Goal: Information Seeking & Learning: Find specific fact

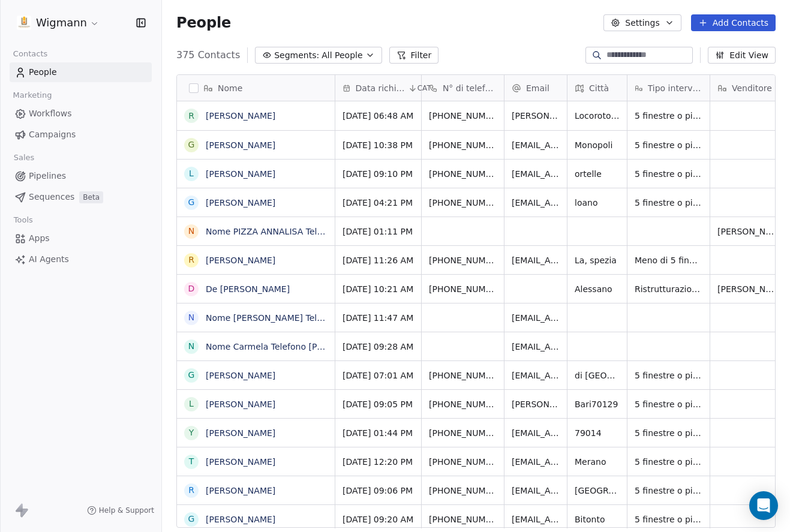
scroll to position [459, 619]
click at [607, 50] on input at bounding box center [649, 55] width 84 height 12
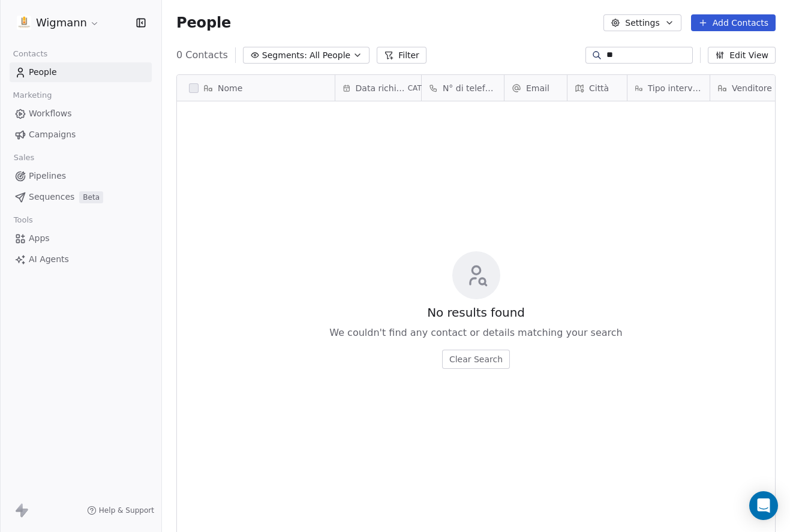
type input "*"
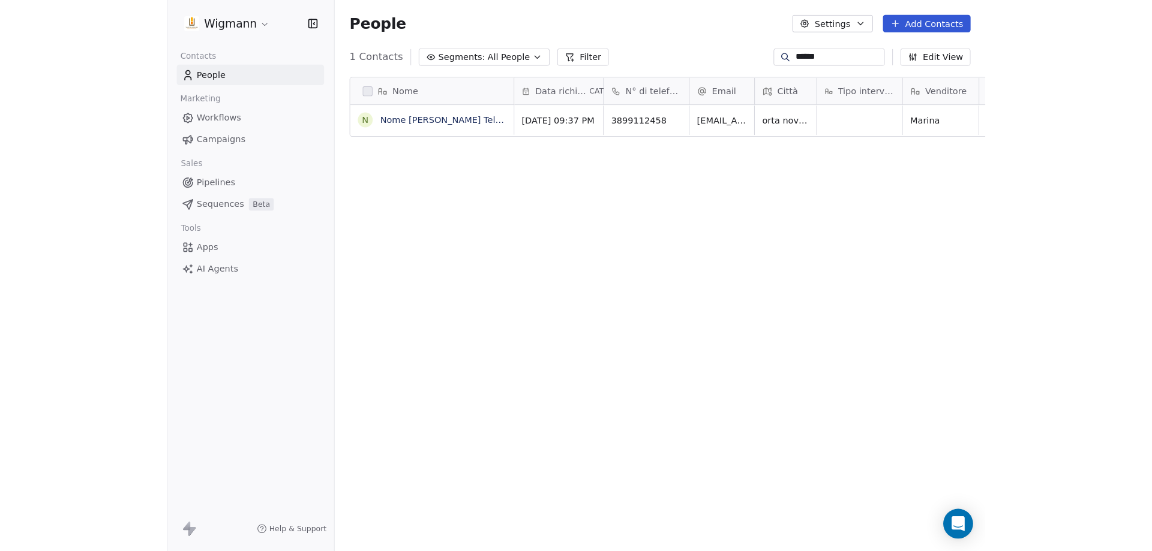
scroll to position [476, 981]
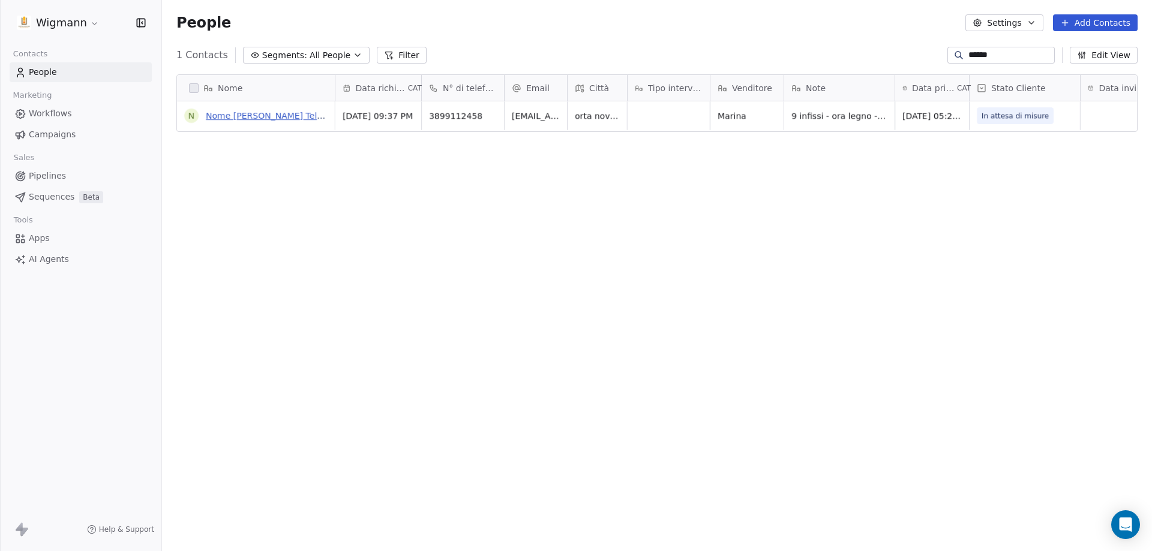
type input "******"
click at [269, 116] on link "Nome [PERSON_NAME] Telefono [PHONE_NUMBER] [GEOGRAPHIC_DATA] Email [EMAIL_ADDRE…" at bounding box center [691, 116] width 970 height 10
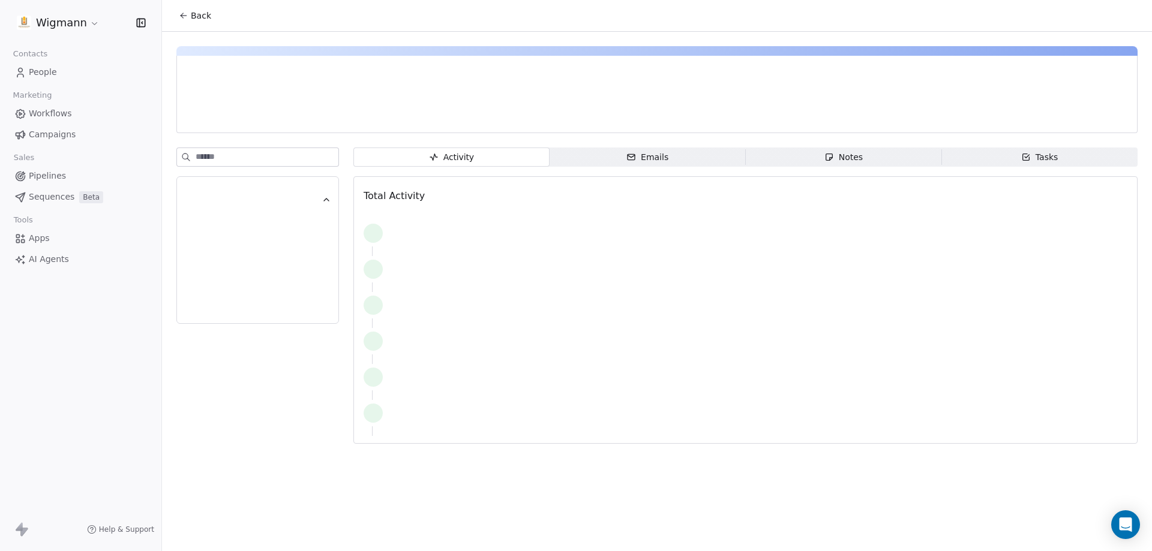
click at [269, 116] on div at bounding box center [314, 116] width 254 height 12
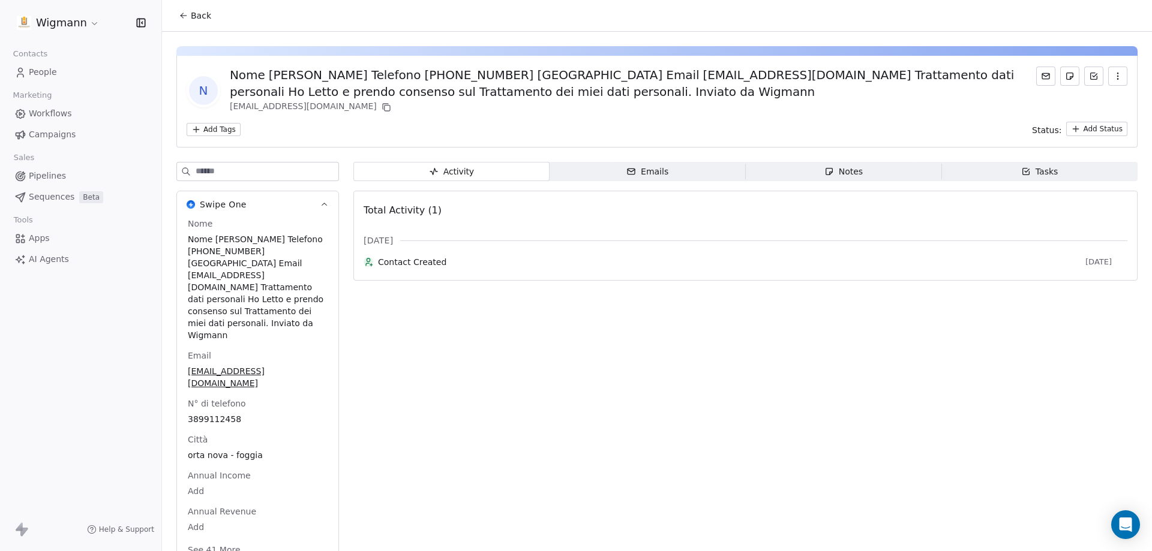
click at [199, 16] on span "Back" at bounding box center [201, 16] width 20 height 12
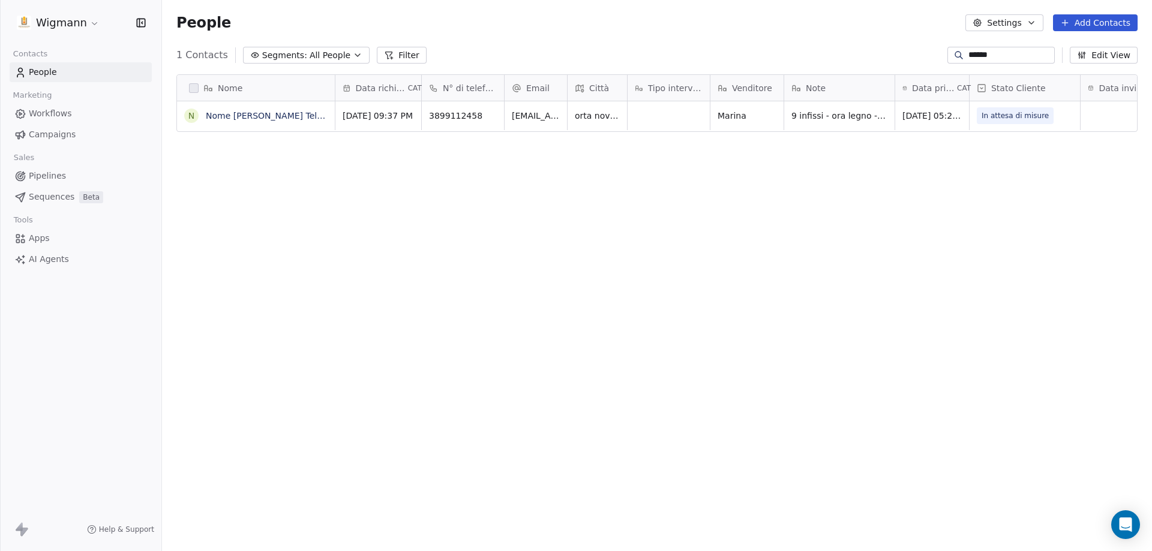
scroll to position [476, 981]
click at [789, 59] on input "******" at bounding box center [1010, 55] width 84 height 12
drag, startPoint x: 980, startPoint y: 58, endPoint x: 940, endPoint y: 57, distance: 40.2
click at [789, 57] on div "******" at bounding box center [1000, 55] width 107 height 17
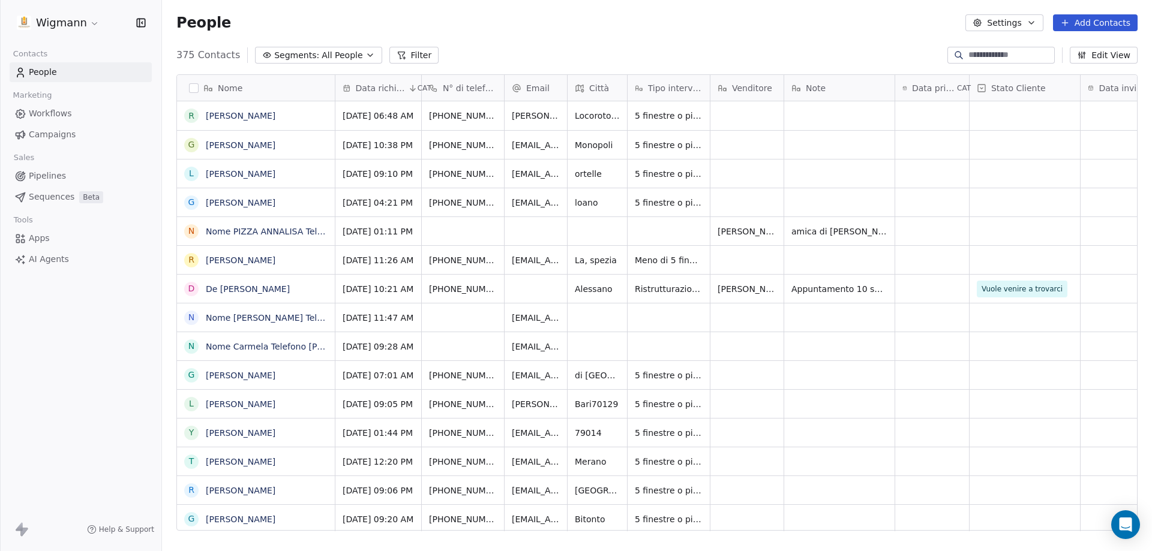
click at [789, 54] on div at bounding box center [958, 55] width 19 height 12
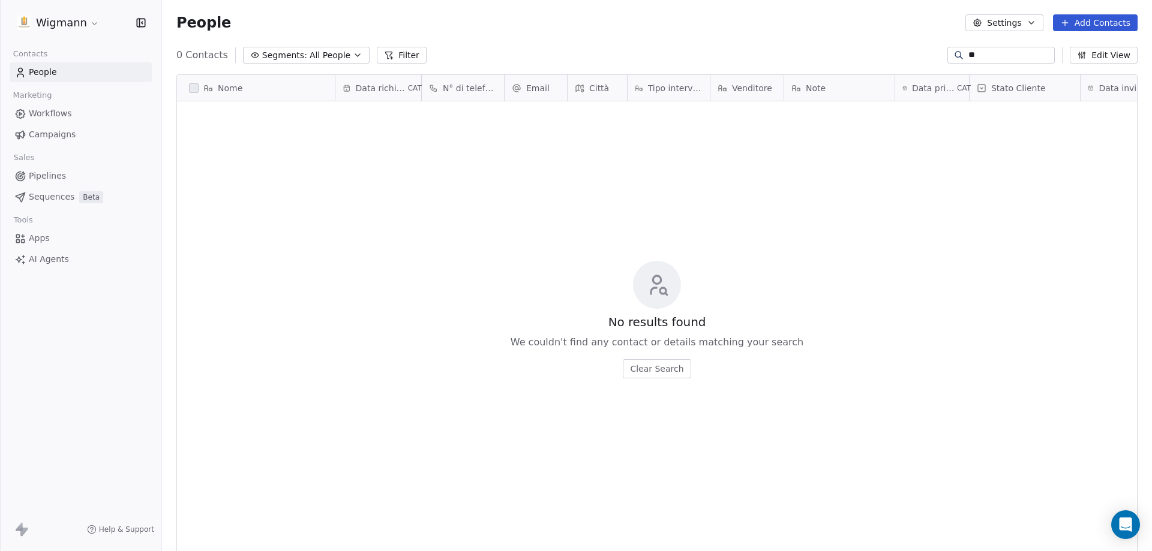
type input "*"
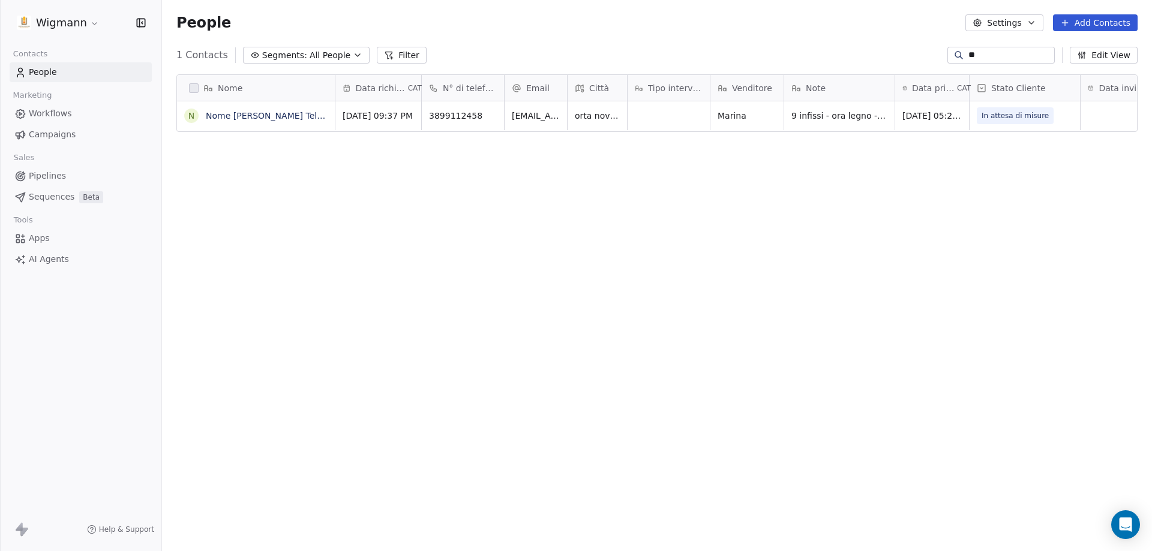
type input "*"
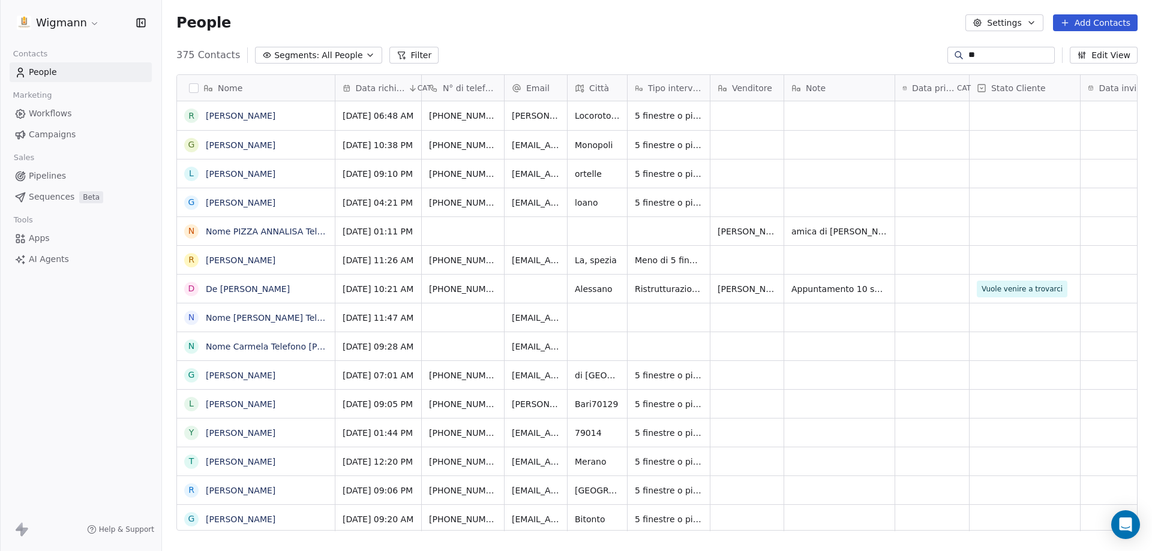
type input "*"
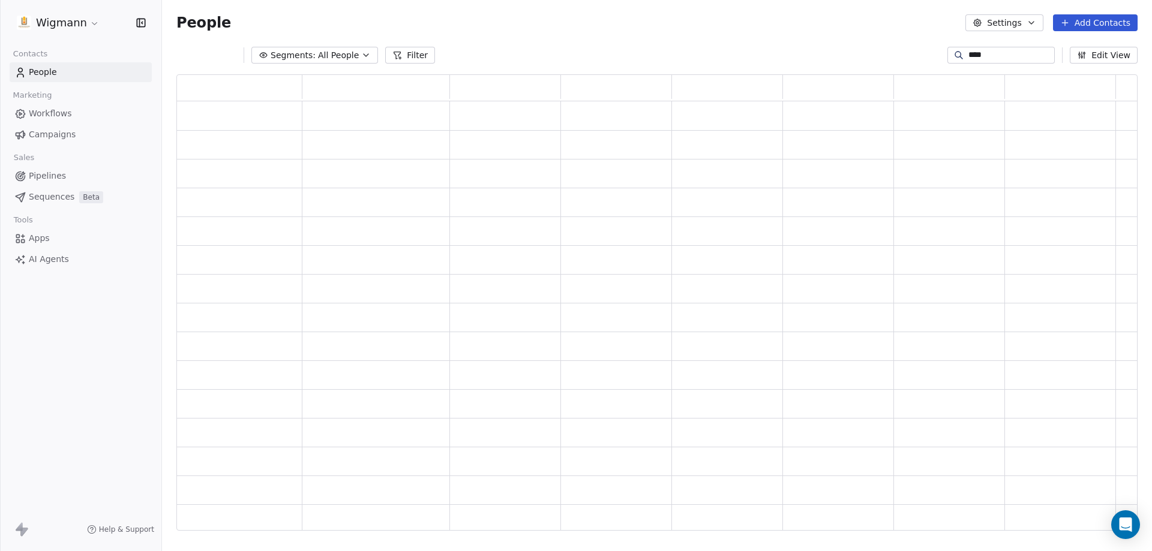
scroll to position [0, 0]
type input "*"
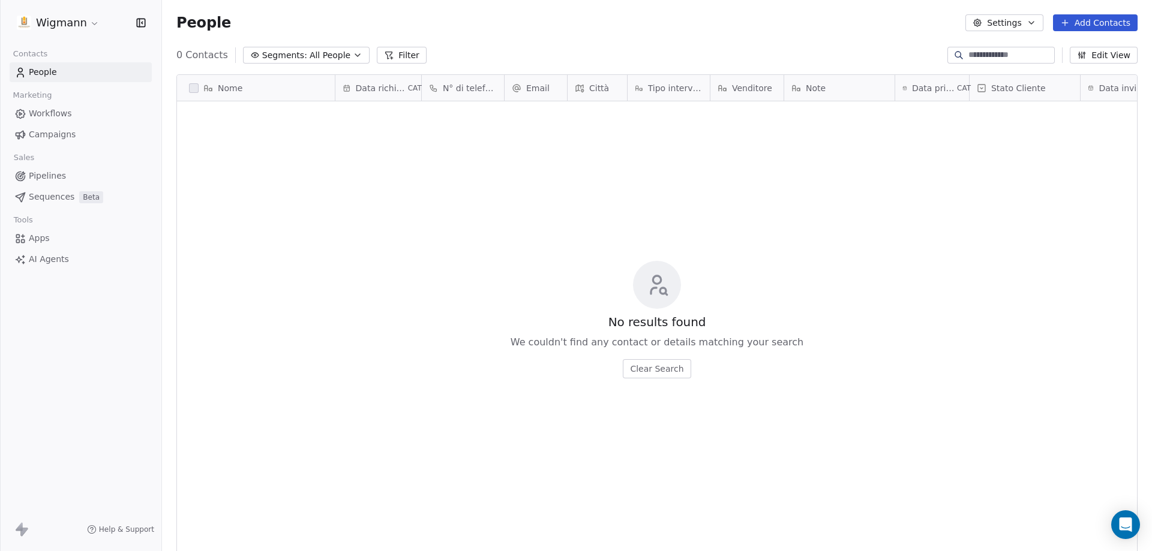
scroll to position [476, 981]
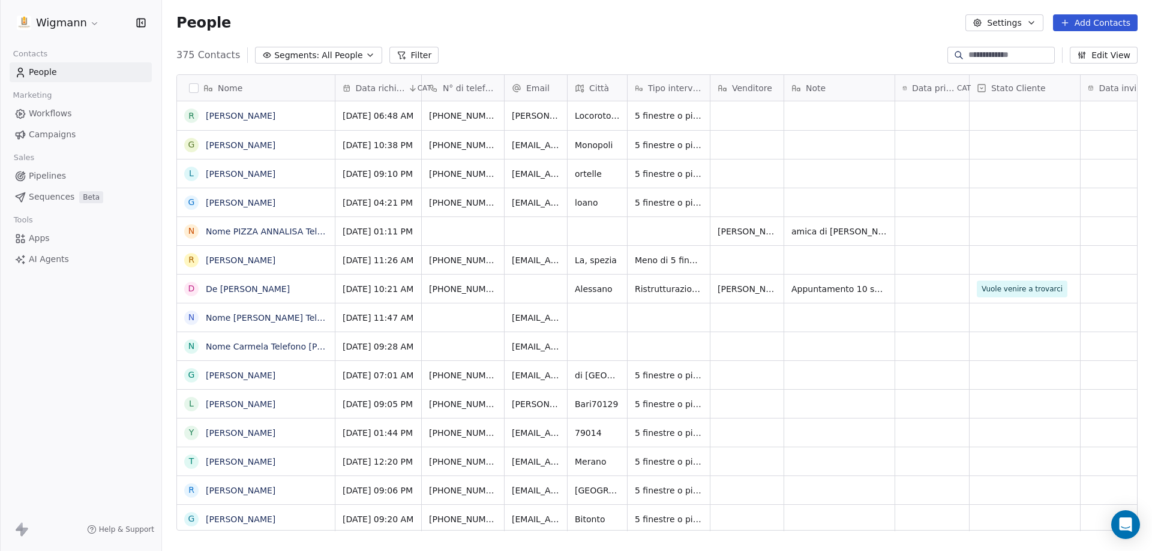
click at [411, 55] on button "Filter" at bounding box center [414, 55] width 50 height 17
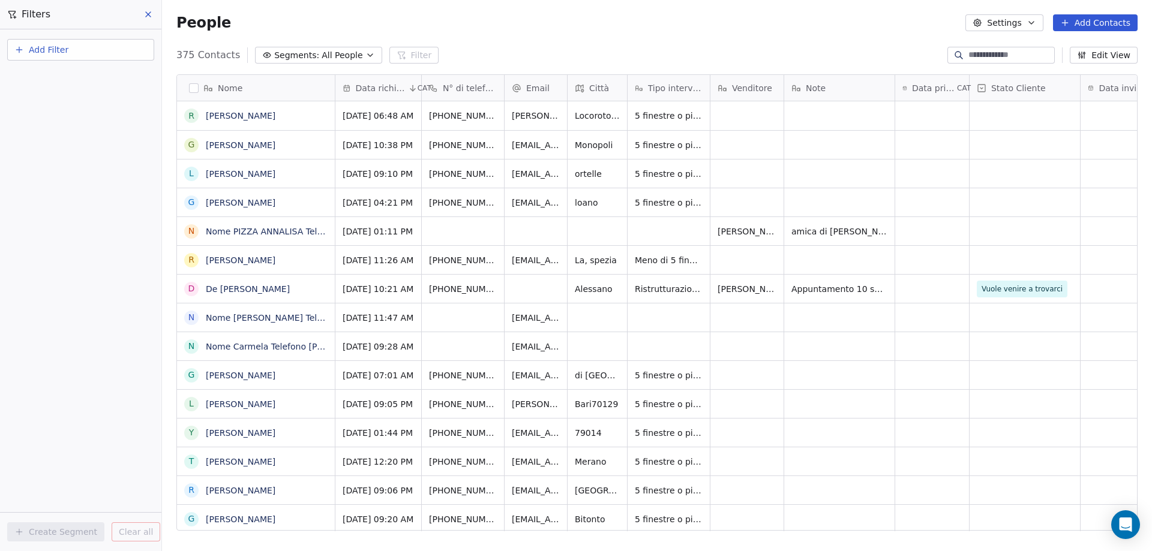
click at [41, 48] on span "Add Filter" at bounding box center [49, 50] width 40 height 13
click at [74, 81] on span "Contact properties" at bounding box center [59, 78] width 78 height 13
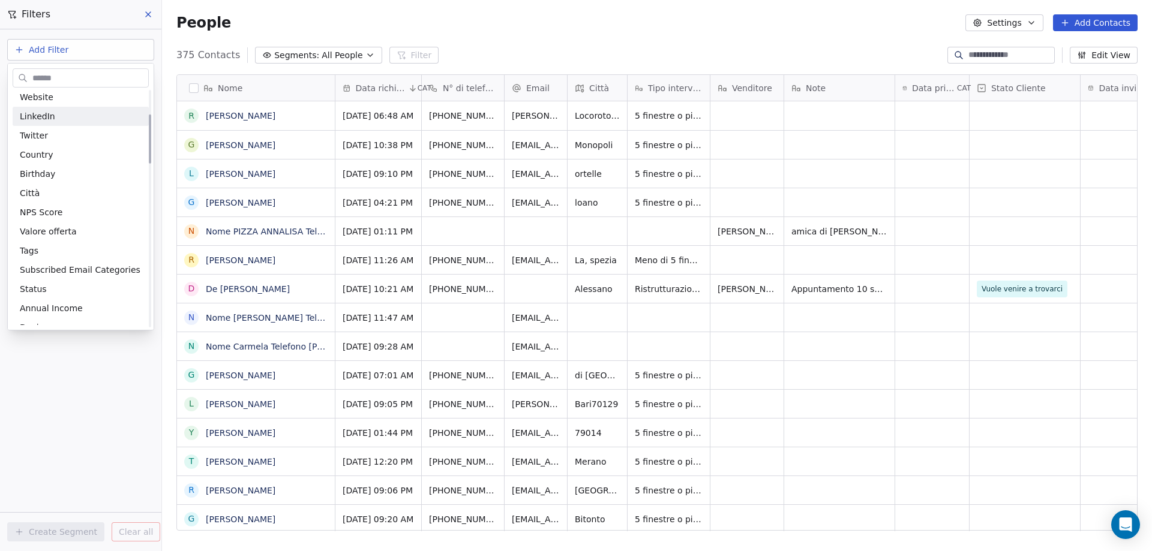
scroll to position [0, 0]
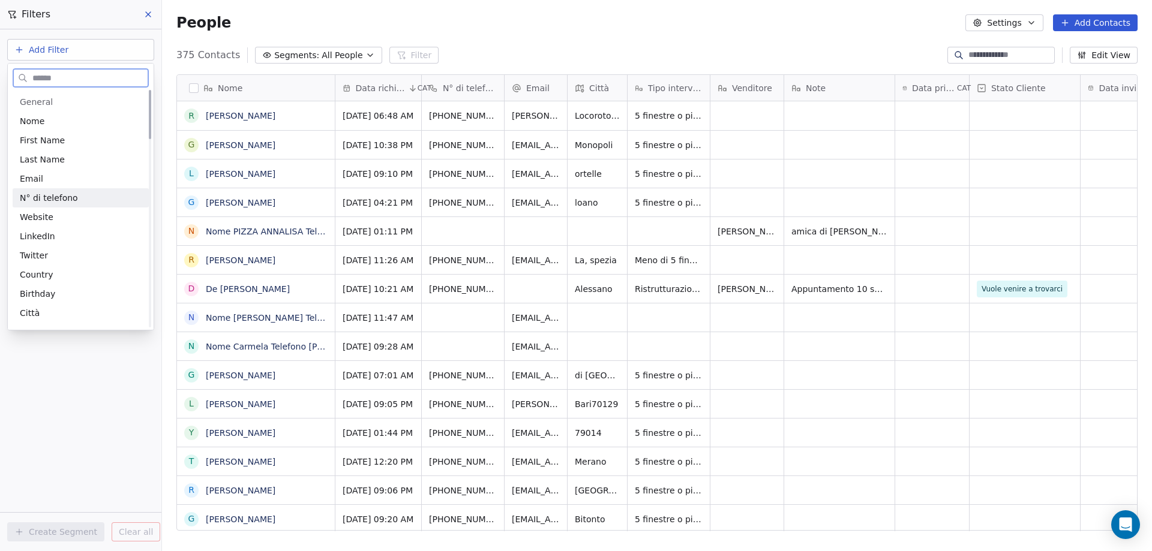
click at [47, 199] on span "N° di telefono" at bounding box center [49, 198] width 58 height 12
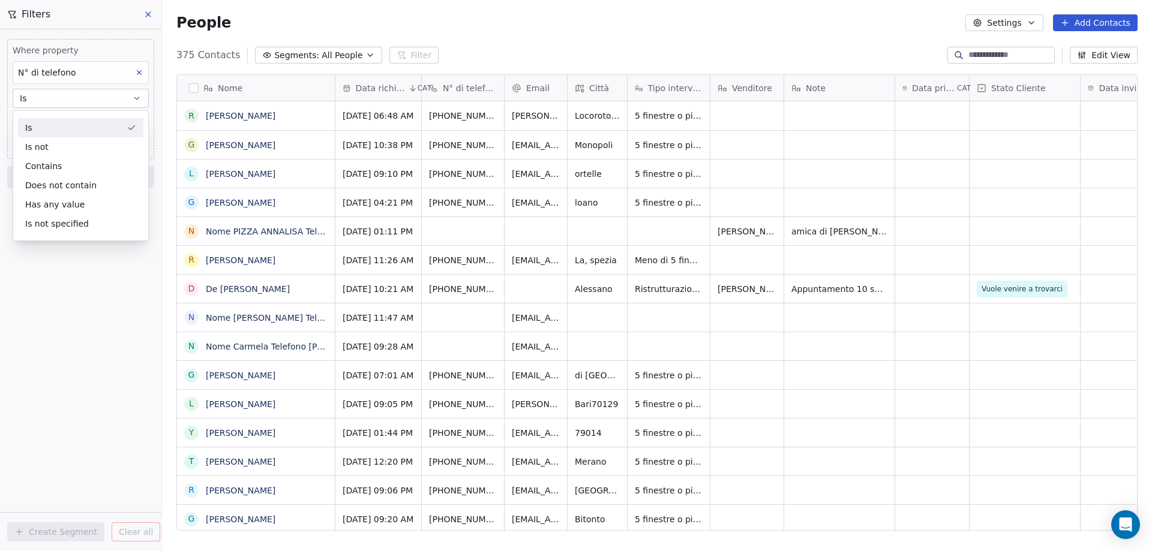
click at [36, 129] on div "Is" at bounding box center [80, 127] width 125 height 19
click at [43, 121] on span "Add Phone Number" at bounding box center [59, 122] width 82 height 12
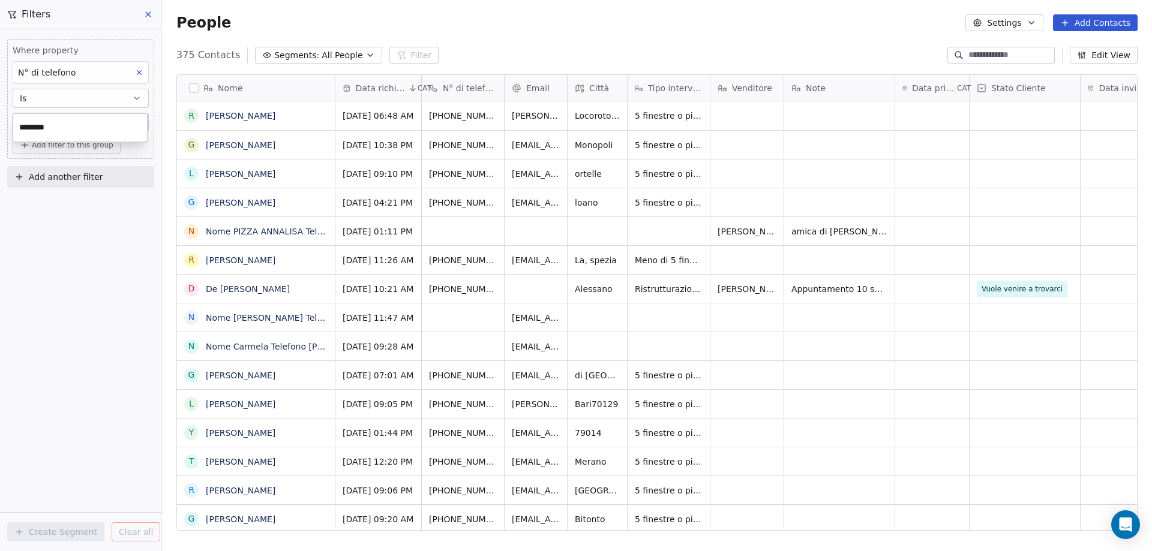
type input "*********"
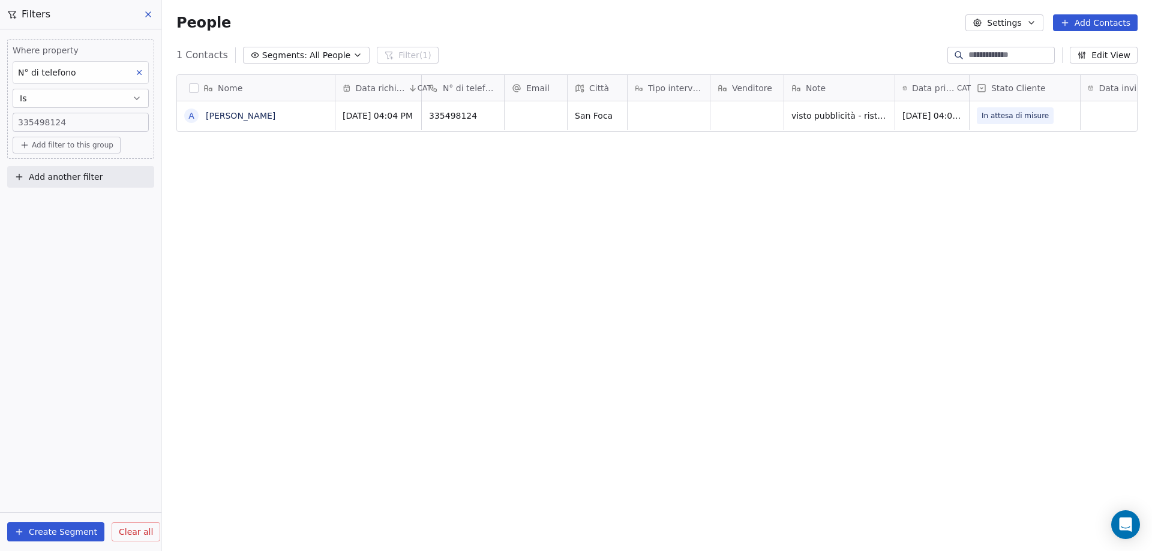
scroll to position [476, 981]
